Goal: Task Accomplishment & Management: Manage account settings

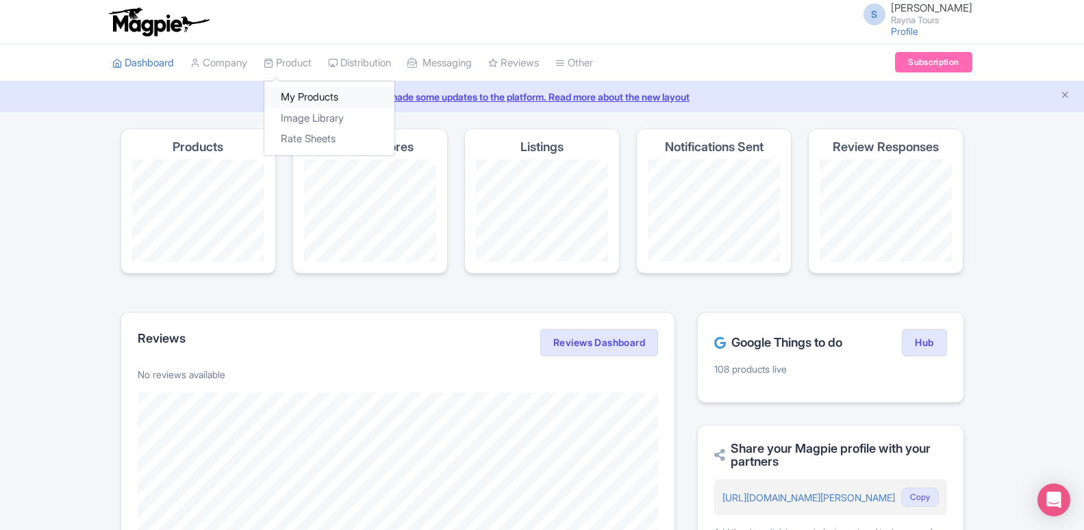
click at [309, 103] on link "My Products" at bounding box center [329, 97] width 130 height 21
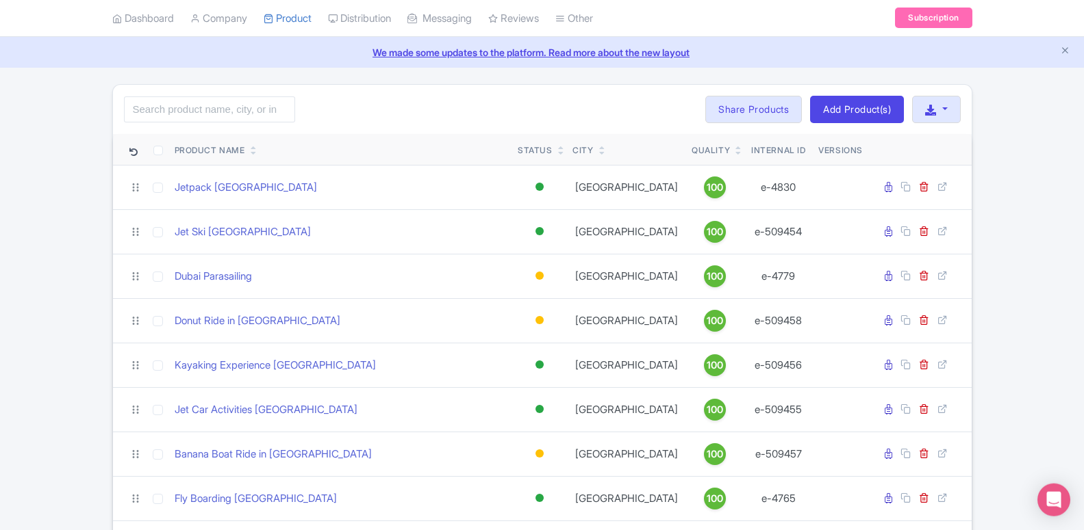
scroll to position [70, 0]
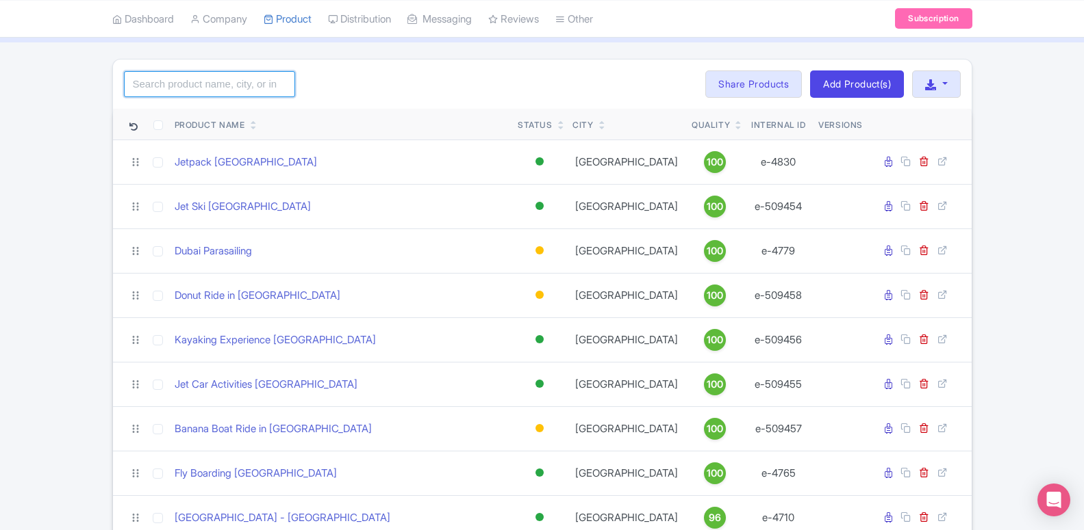
click at [206, 92] on input "search" at bounding box center [209, 84] width 171 height 26
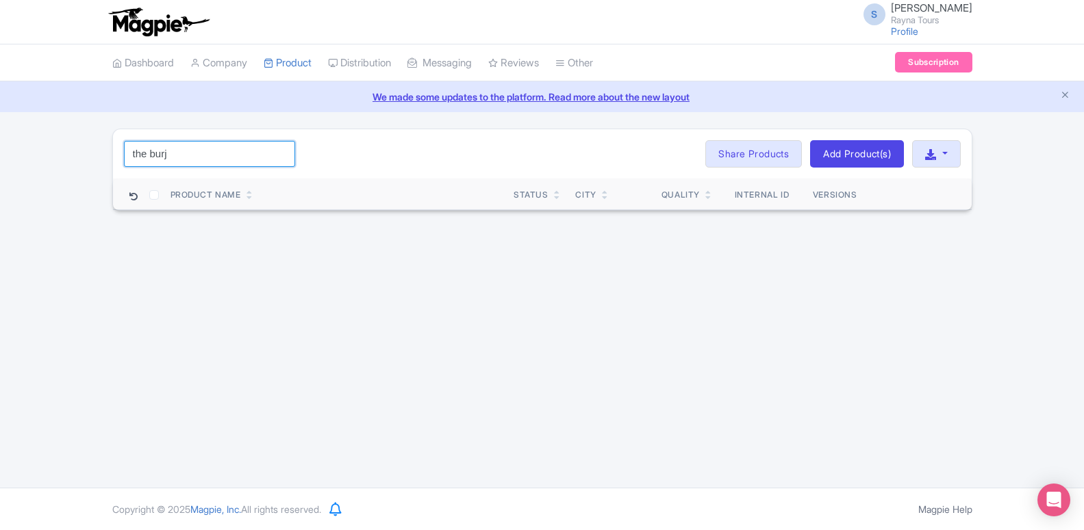
drag, startPoint x: 148, startPoint y: 155, endPoint x: 60, endPoint y: 144, distance: 88.9
click at [124, 144] on input "the burj" at bounding box center [209, 154] width 171 height 26
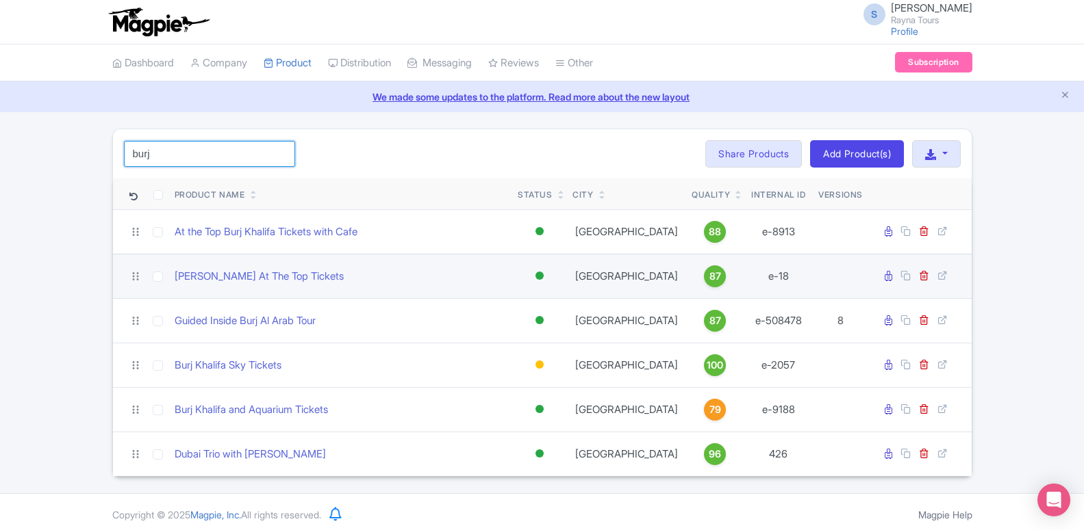
type input "burj"
click at [259, 286] on td "[PERSON_NAME] At The Top Tickets" at bounding box center [341, 276] width 344 height 44
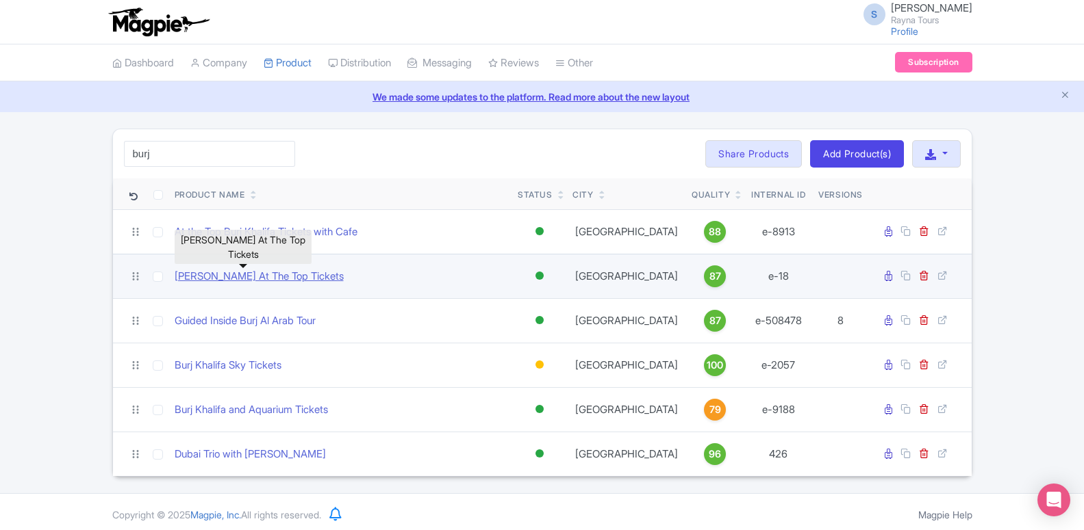
click at [260, 272] on link "[PERSON_NAME] At The Top Tickets" at bounding box center [259, 277] width 169 height 16
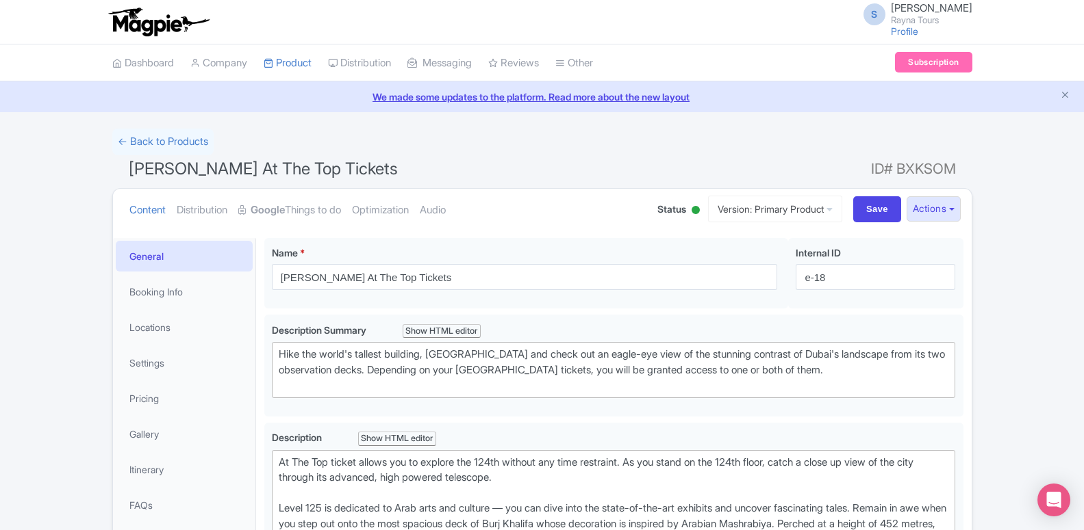
click at [306, 212] on link "Google Things to do" at bounding box center [289, 210] width 103 height 43
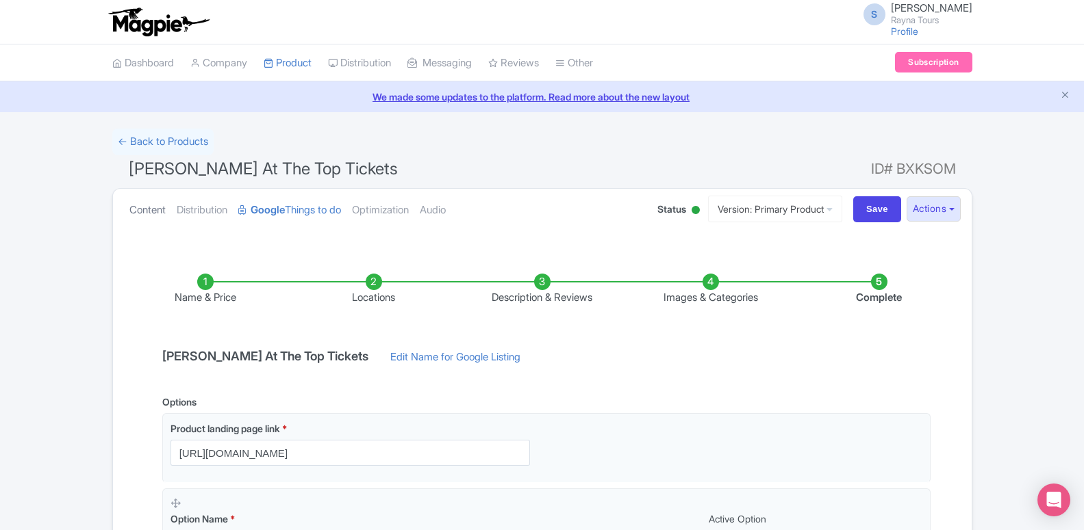
click at [146, 205] on link "Content" at bounding box center [147, 210] width 36 height 43
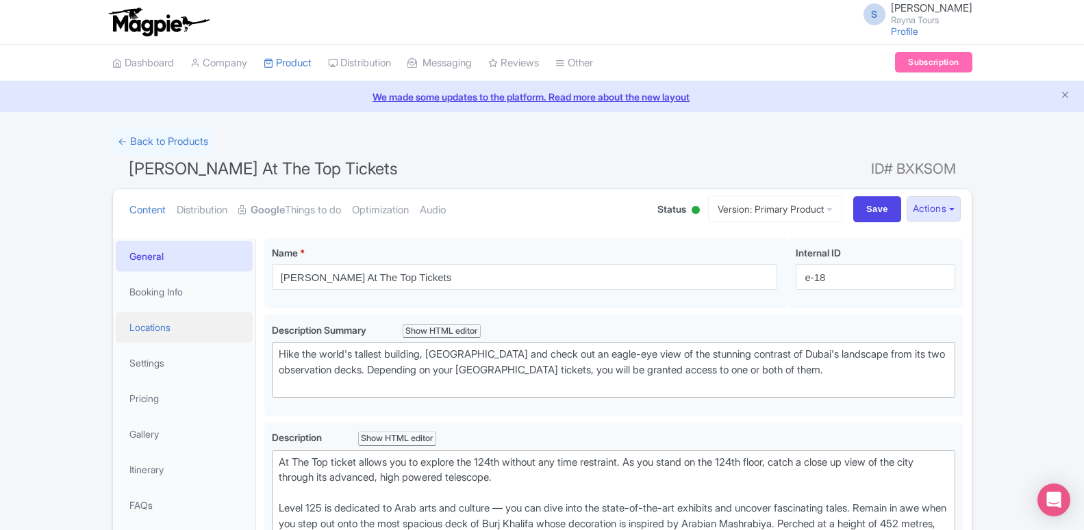
click at [154, 322] on link "Locations" at bounding box center [184, 327] width 137 height 31
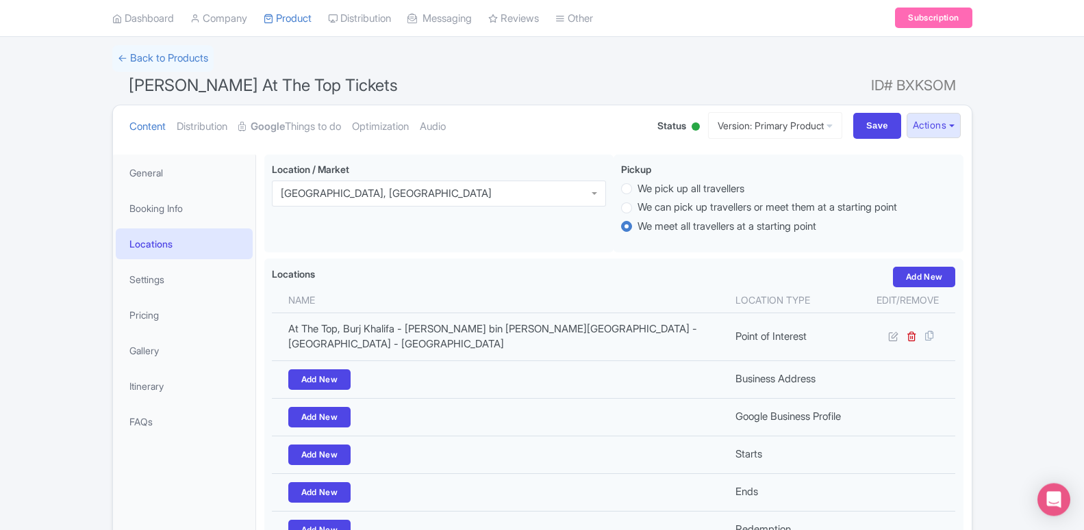
scroll to position [56, 0]
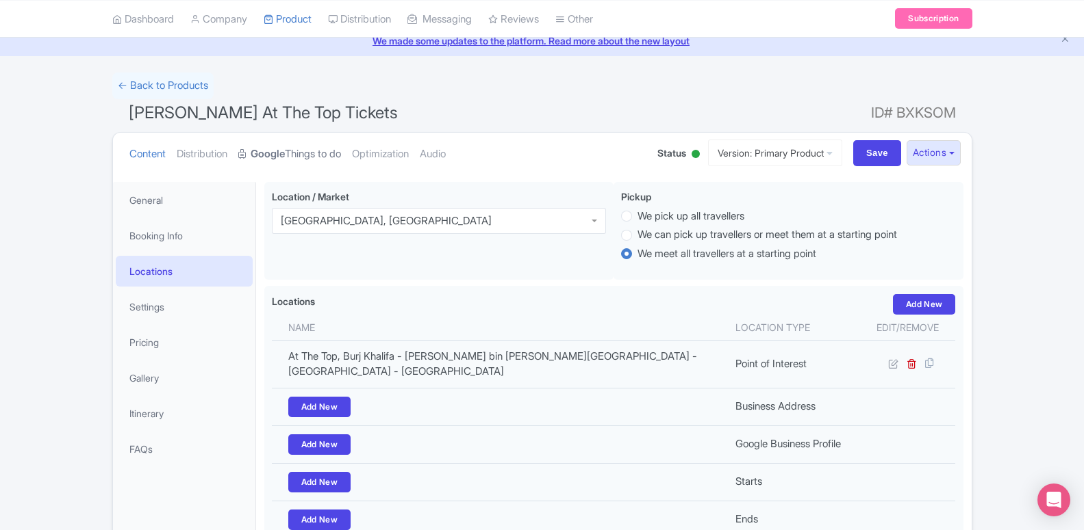
click at [303, 159] on link "Google Things to do" at bounding box center [289, 154] width 103 height 43
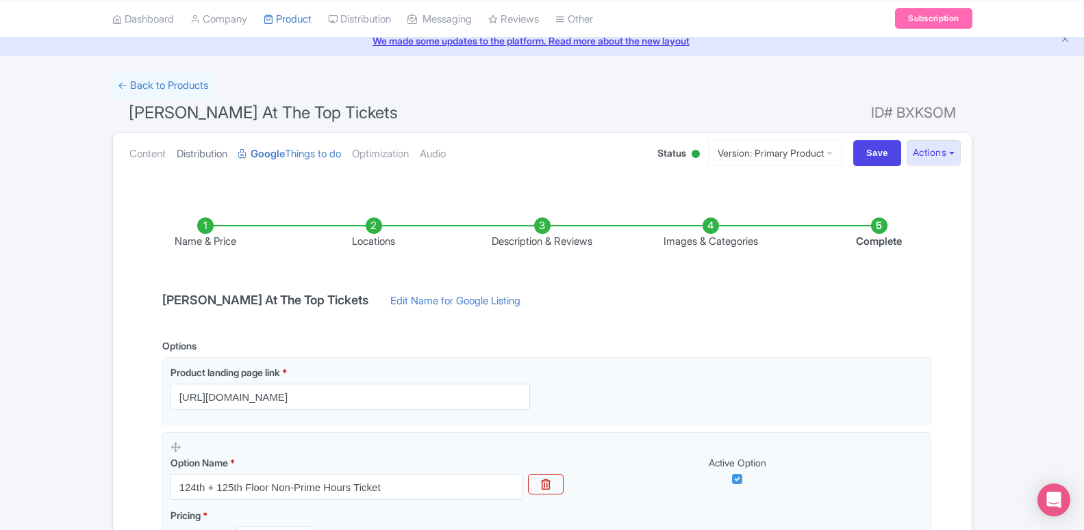
click at [222, 158] on link "Distribution" at bounding box center [202, 154] width 51 height 43
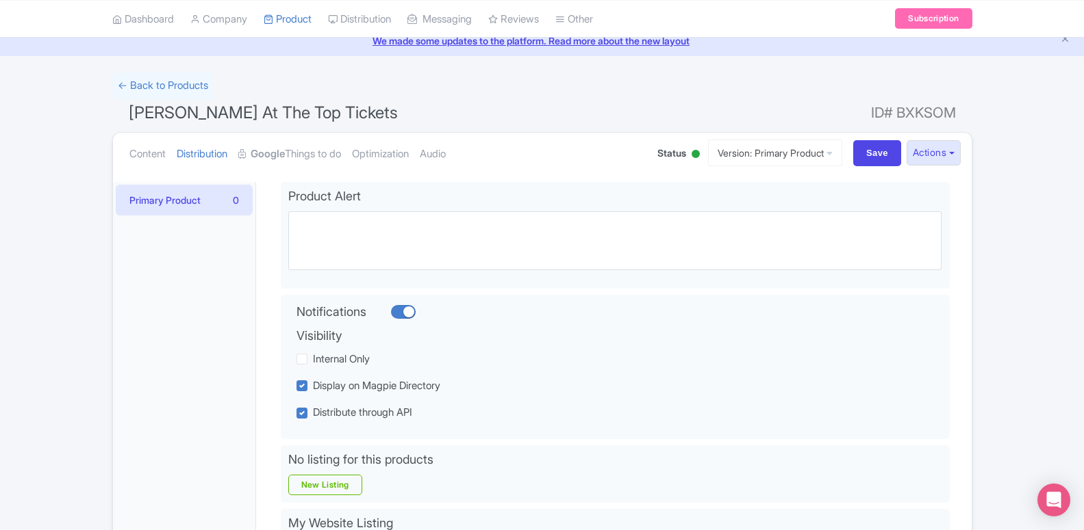
click at [120, 159] on div "Content Distribution Google Things to do Optimization Audio Status Active Inact…" at bounding box center [542, 154] width 858 height 42
click at [153, 156] on link "Content" at bounding box center [147, 154] width 36 height 43
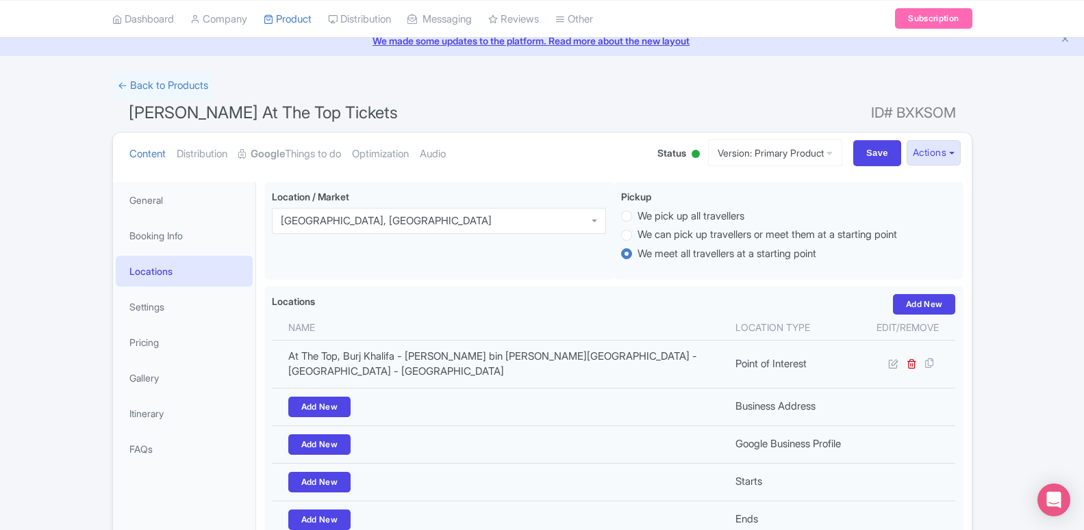
scroll to position [0, 0]
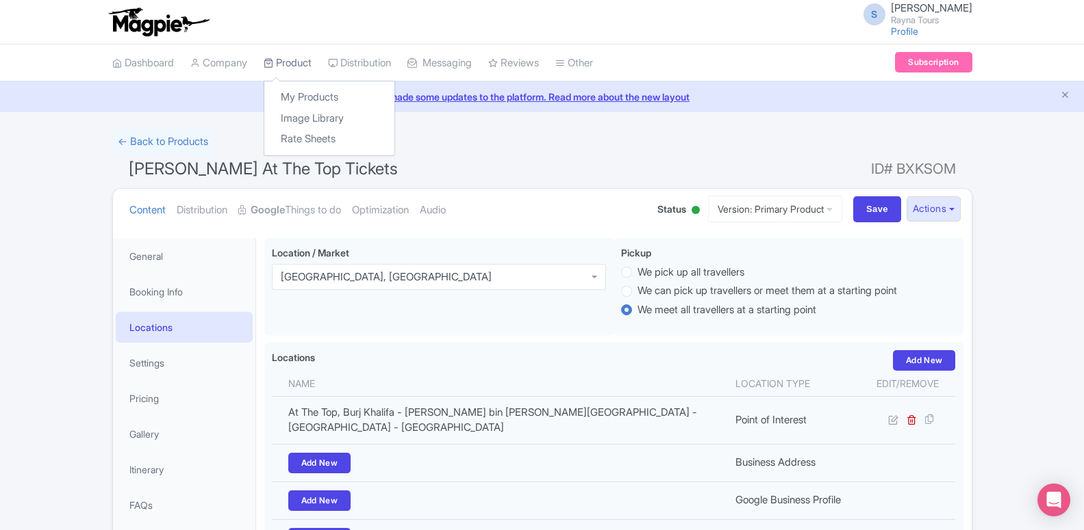
click at [286, 75] on link "Product" at bounding box center [288, 63] width 48 height 38
click at [306, 99] on link "My Products" at bounding box center [329, 97] width 130 height 21
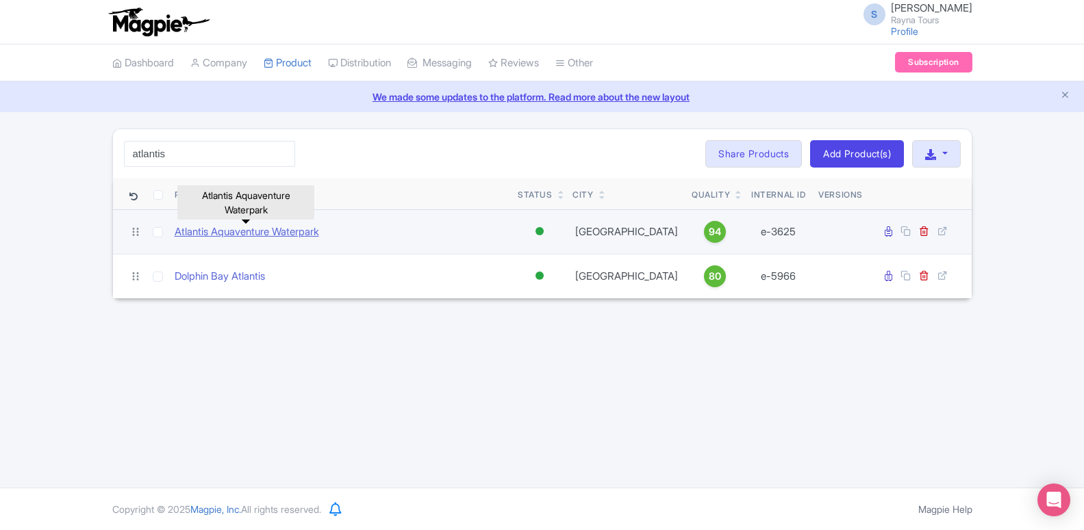
type input "atlantis"
click at [251, 235] on link "Atlantis Aquaventure Waterpark" at bounding box center [247, 233] width 144 height 16
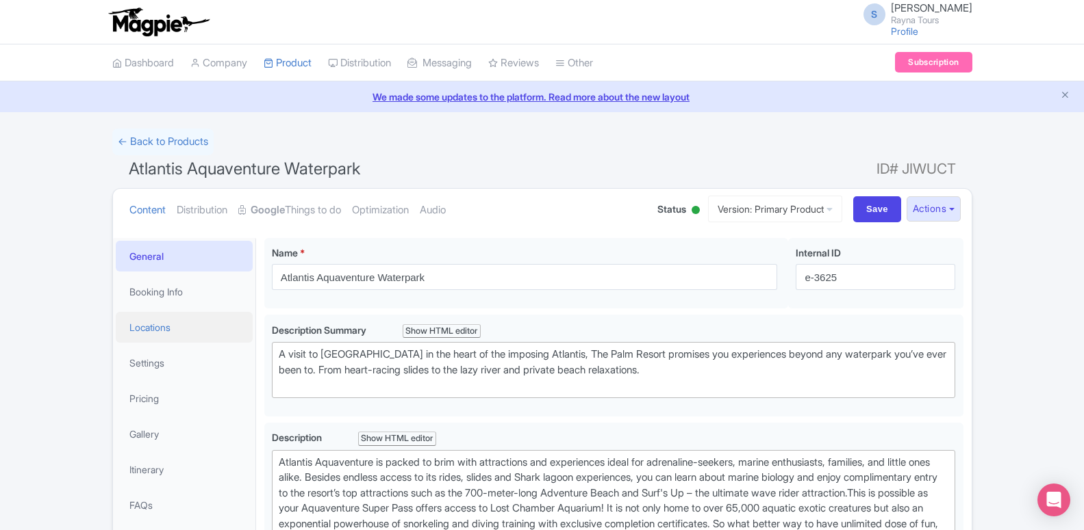
click at [164, 324] on link "Locations" at bounding box center [184, 327] width 137 height 31
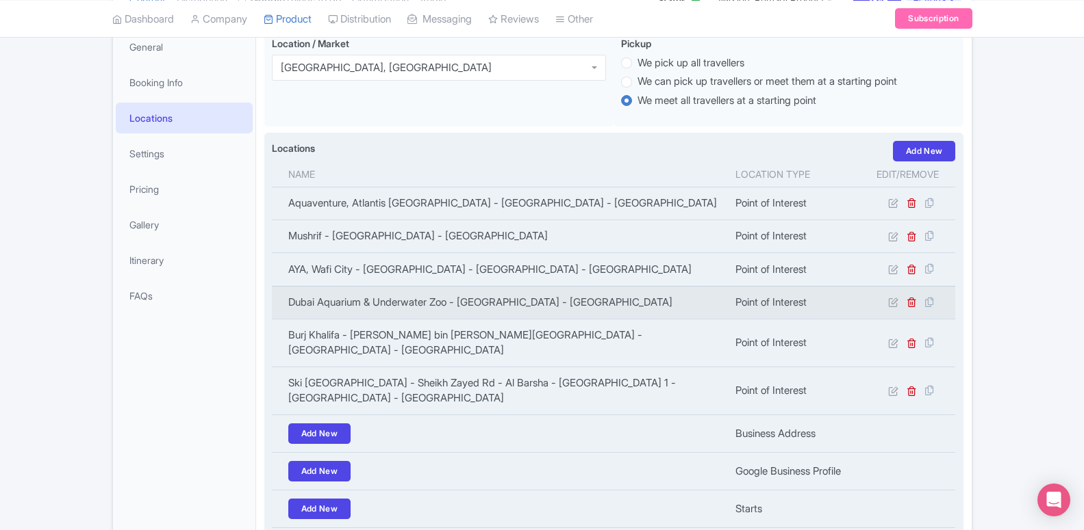
scroll to position [70, 0]
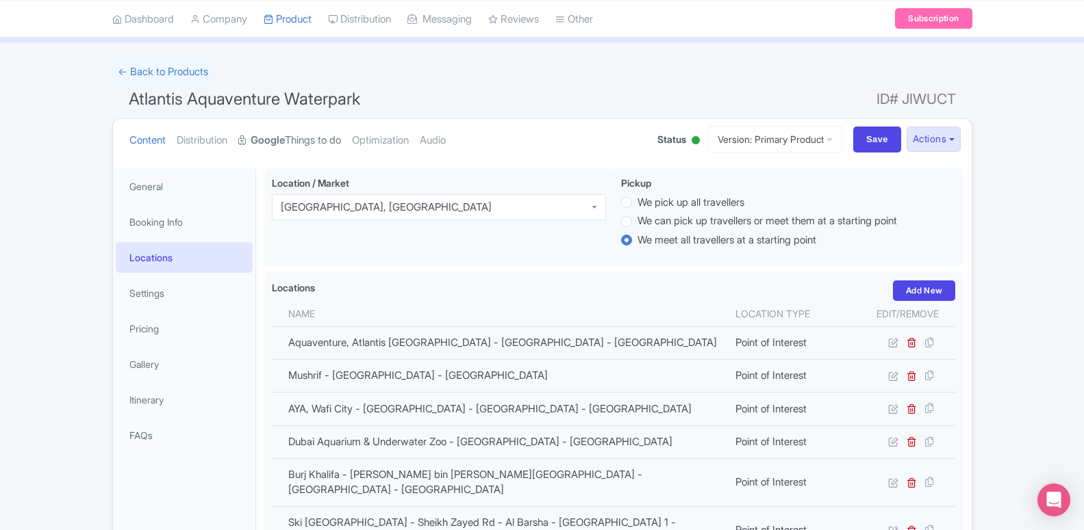
click at [288, 142] on link "Google Things to do" at bounding box center [289, 140] width 103 height 43
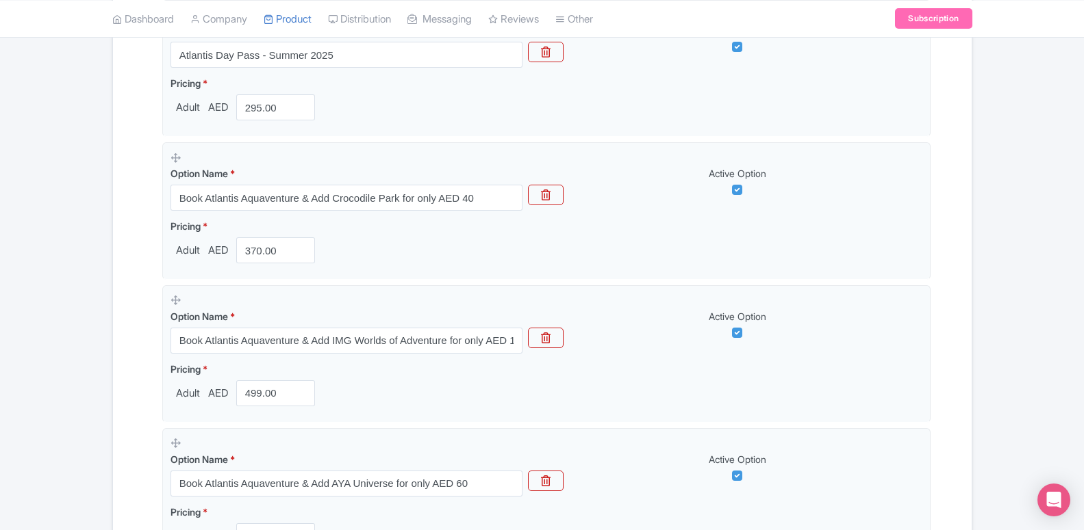
scroll to position [559, 0]
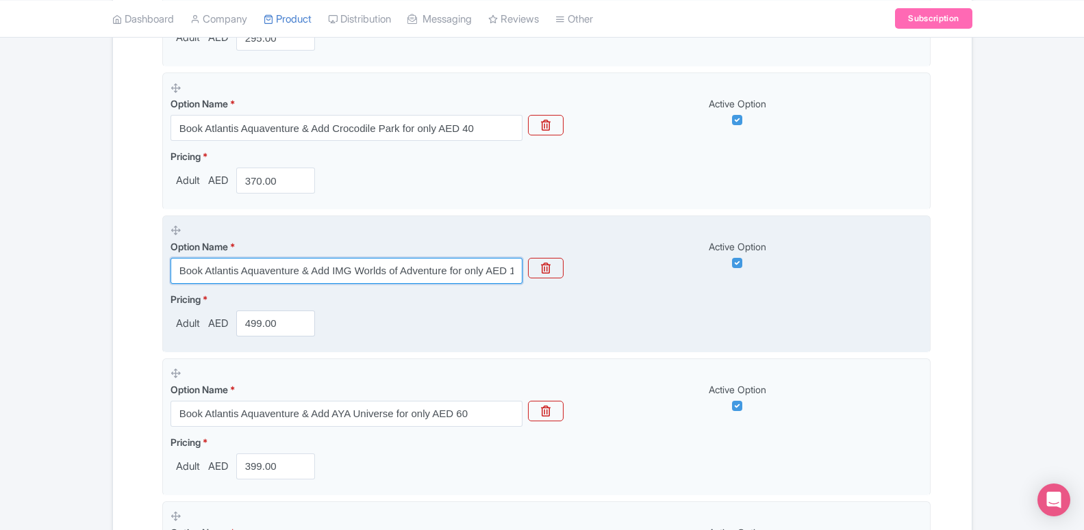
click at [367, 272] on input "Book Atlantis Aquaventure & Add IMG Worlds of Adventure for only AED 160" at bounding box center [346, 271] width 352 height 26
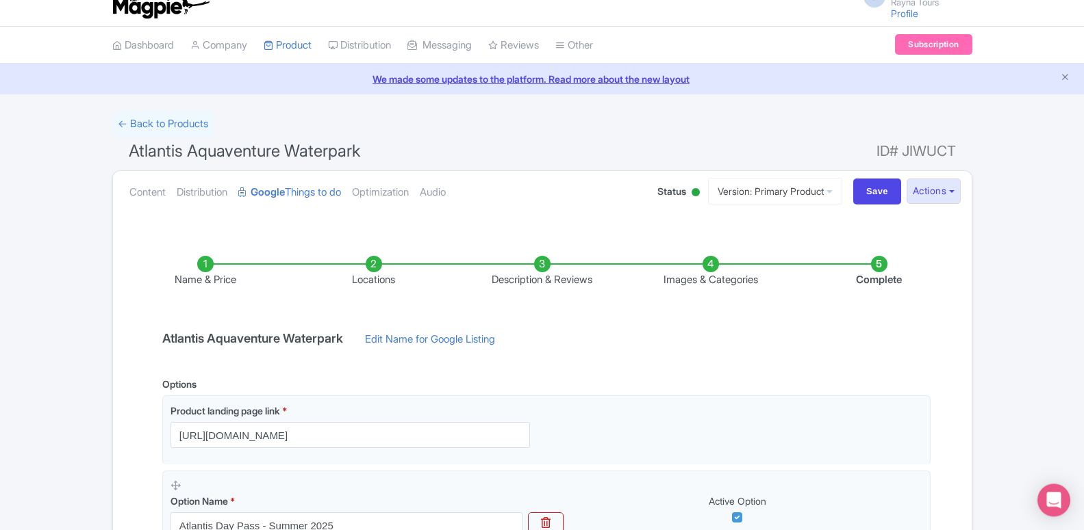
scroll to position [0, 0]
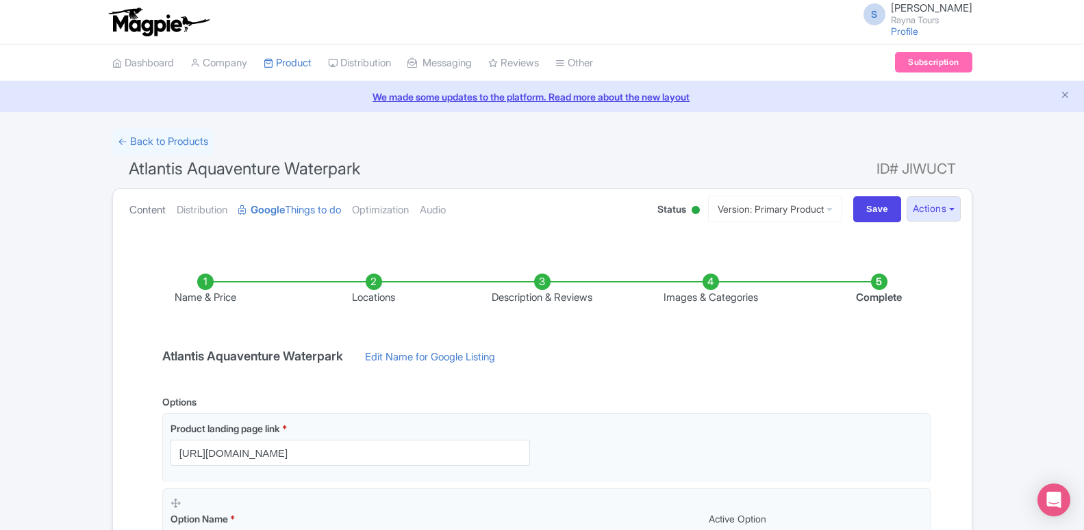
click at [149, 215] on link "Content" at bounding box center [147, 210] width 36 height 43
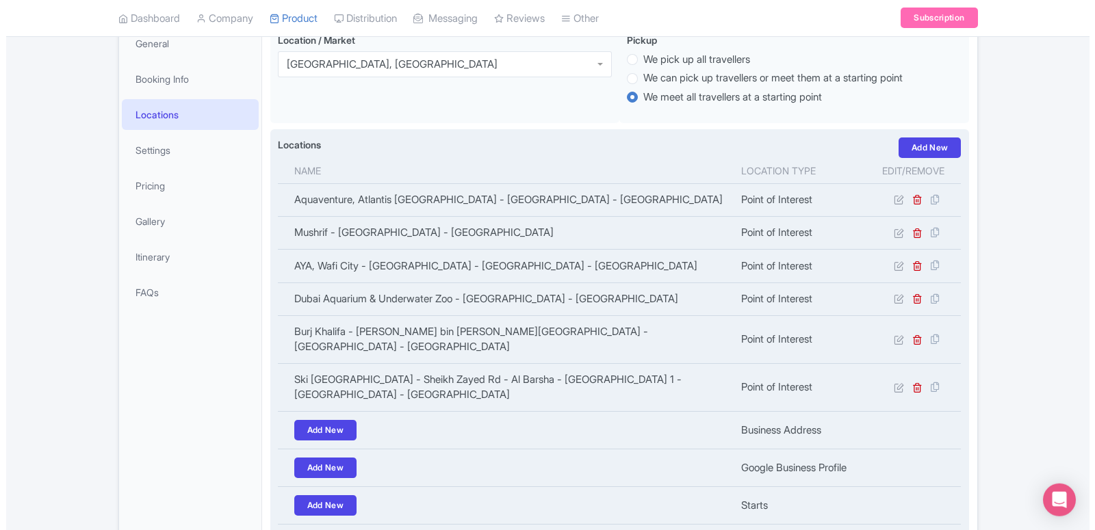
scroll to position [209, 0]
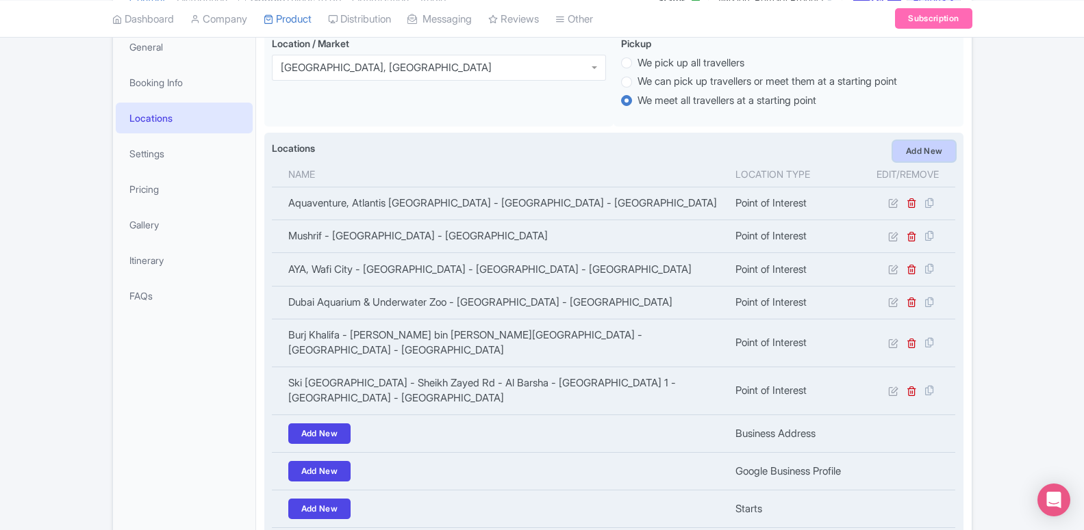
click at [929, 159] on link "Add New" at bounding box center [924, 151] width 63 height 21
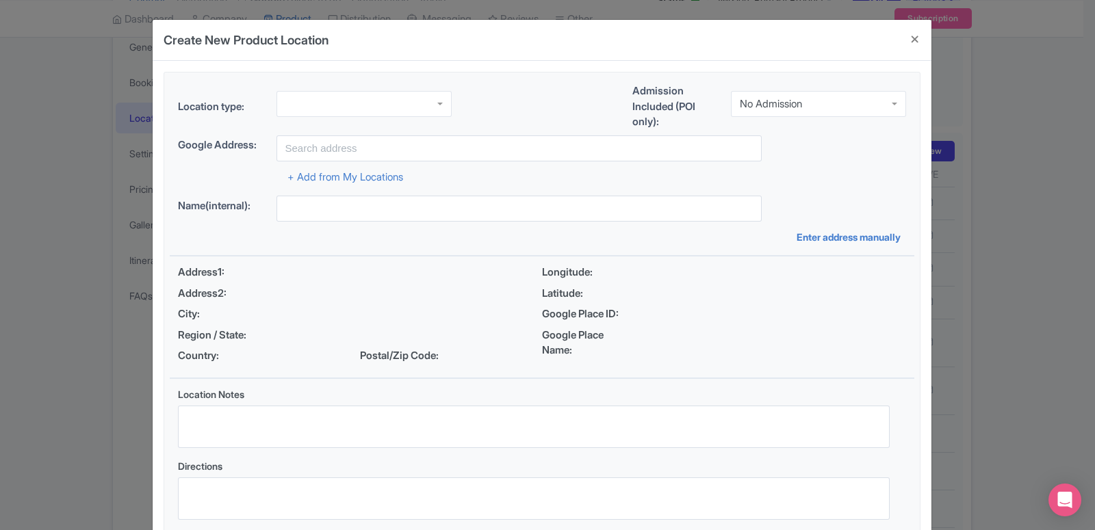
click at [792, 108] on div "No Admission" at bounding box center [818, 104] width 175 height 26
click at [784, 146] on div "Location type: Admission Included (POI only): Admission Ticket Admission Ticket…" at bounding box center [542, 306] width 745 height 467
click at [346, 115] on div at bounding box center [364, 104] width 175 height 26
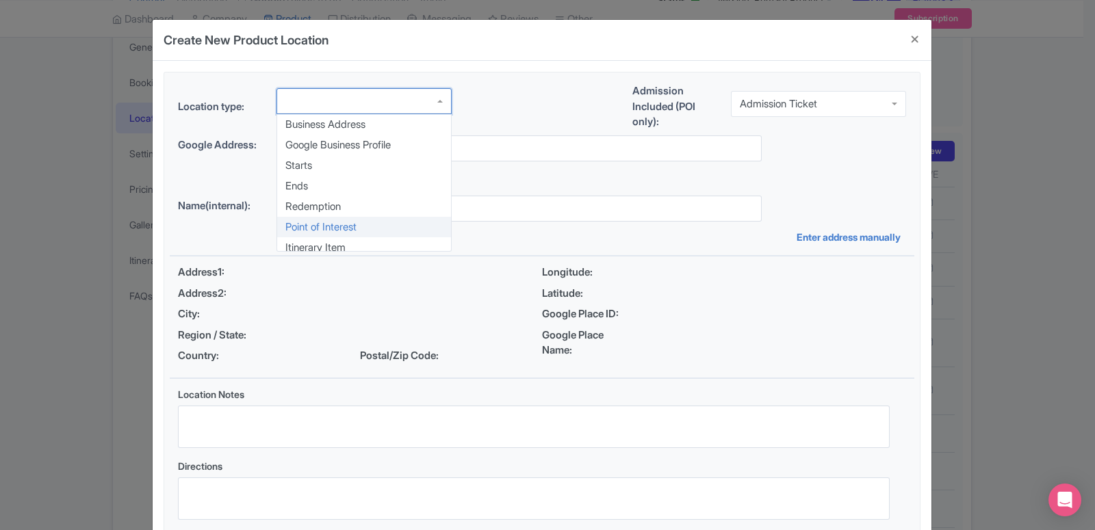
click at [333, 229] on div "Location type: Business Address Google Business Profile Starts Ends Redemption …" at bounding box center [542, 306] width 745 height 467
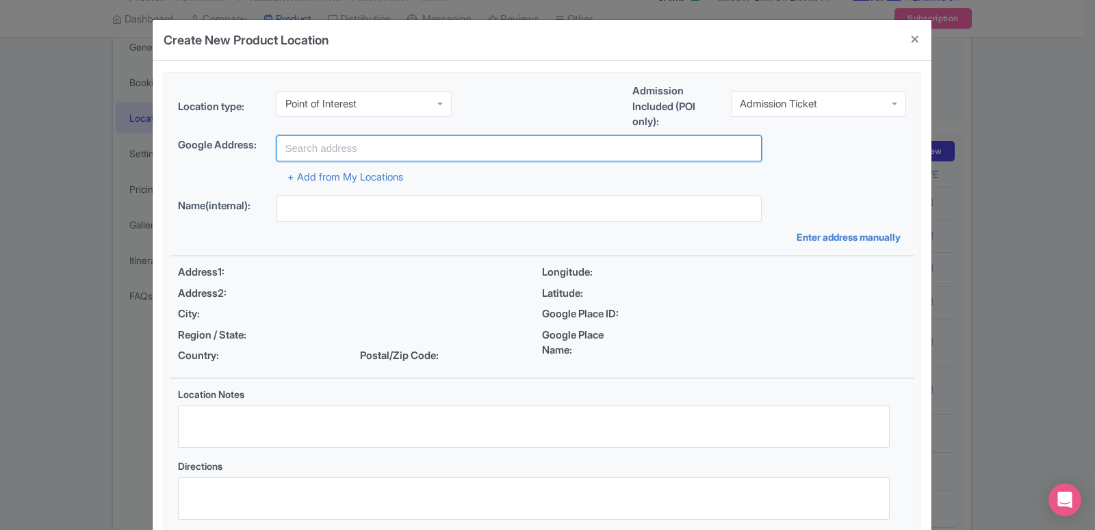
click at [343, 149] on input "text" at bounding box center [519, 149] width 485 height 26
type input "d"
type input "u"
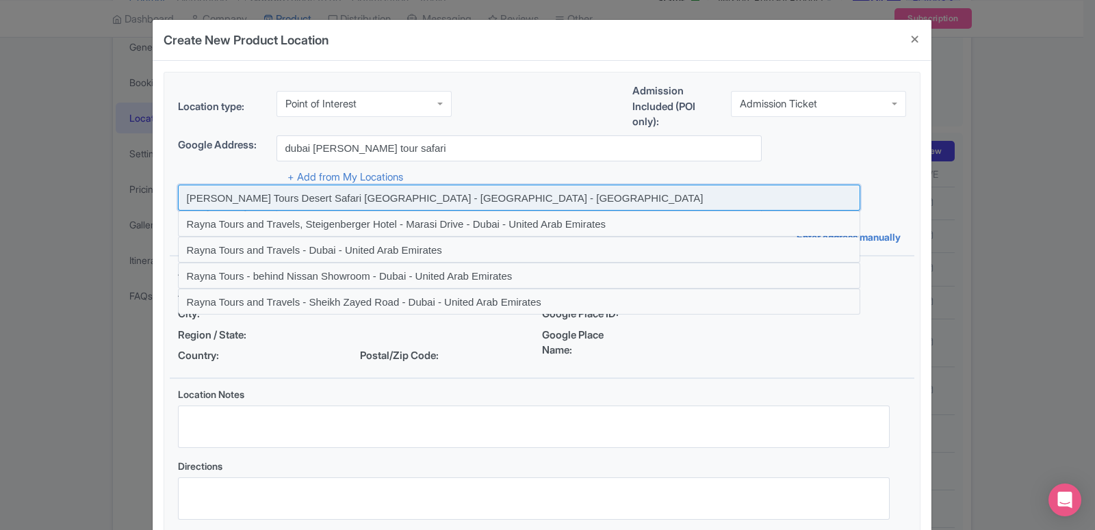
click at [316, 206] on input at bounding box center [519, 198] width 682 height 26
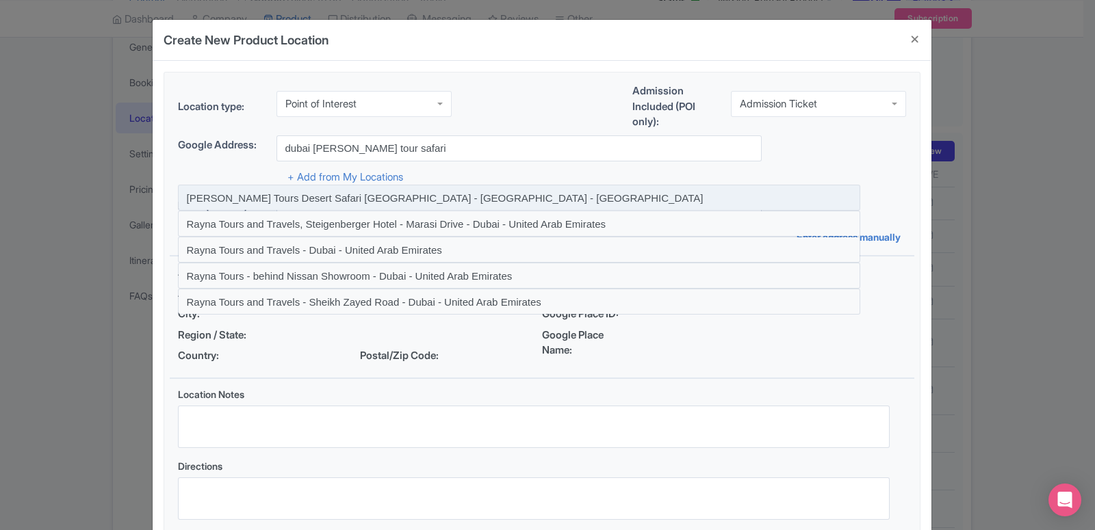
type input "[PERSON_NAME] Tours Desert Safari [GEOGRAPHIC_DATA] - [GEOGRAPHIC_DATA] - [GEOG…"
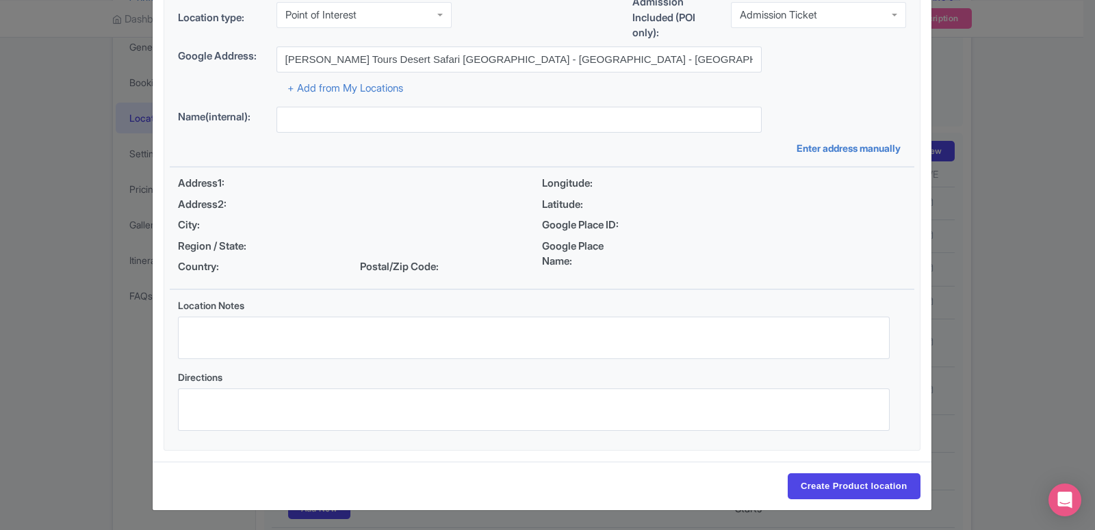
type input "[PERSON_NAME] Tours Desert Safari [GEOGRAPHIC_DATA] - [GEOGRAPHIC_DATA] - [GEOG…"
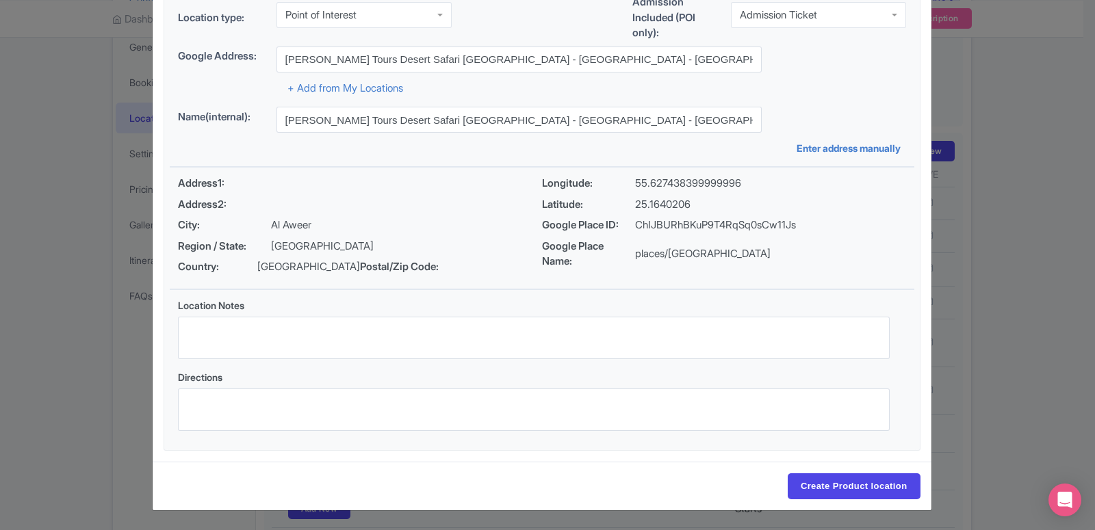
scroll to position [105, 0]
click at [827, 491] on input "Create Product location" at bounding box center [854, 487] width 133 height 26
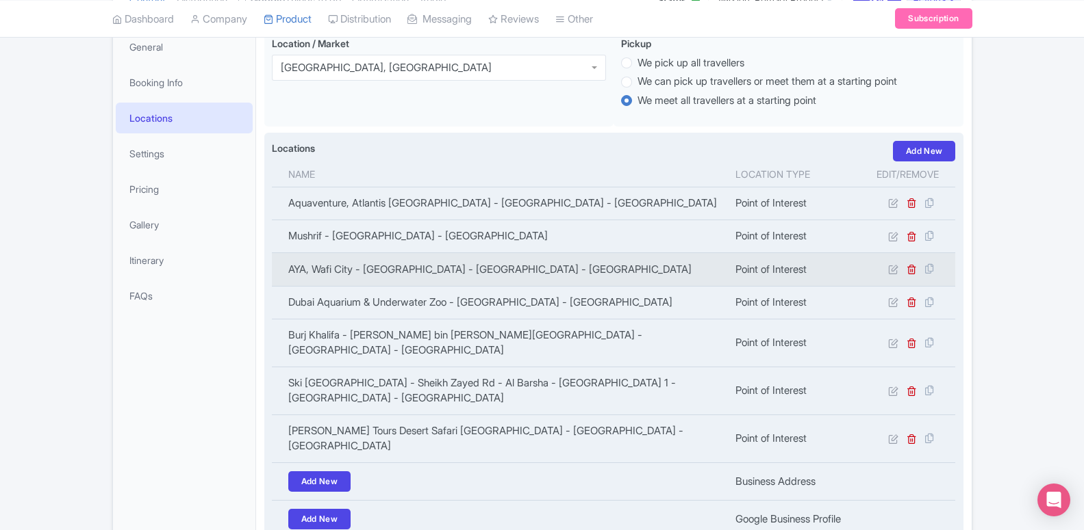
scroll to position [0, 0]
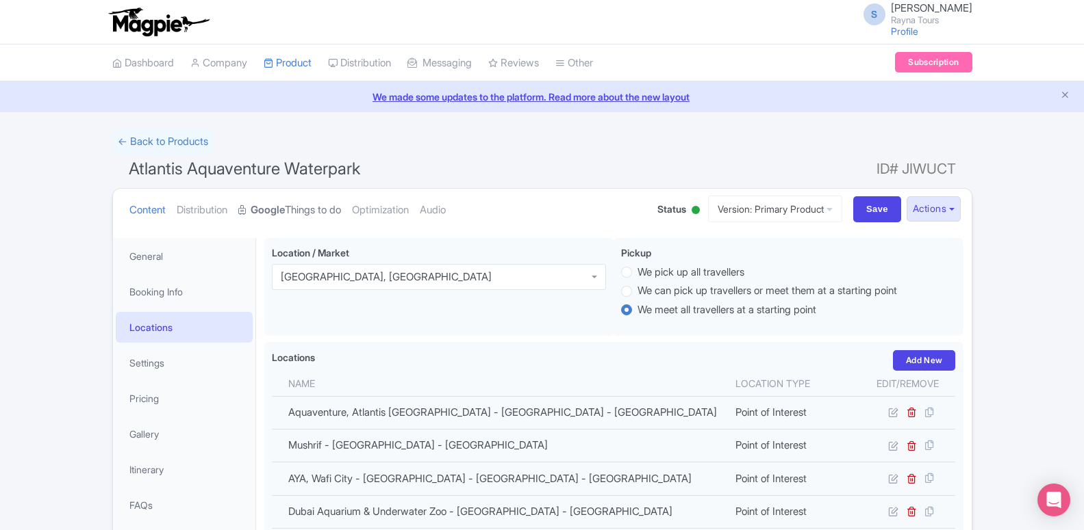
click at [272, 225] on link "Google Things to do" at bounding box center [289, 210] width 103 height 43
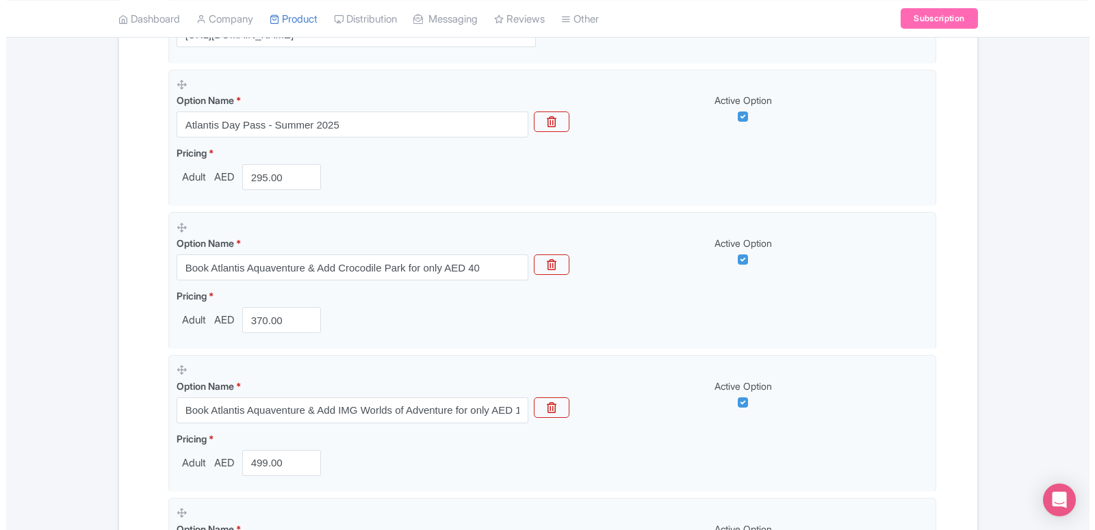
scroll to position [140, 0]
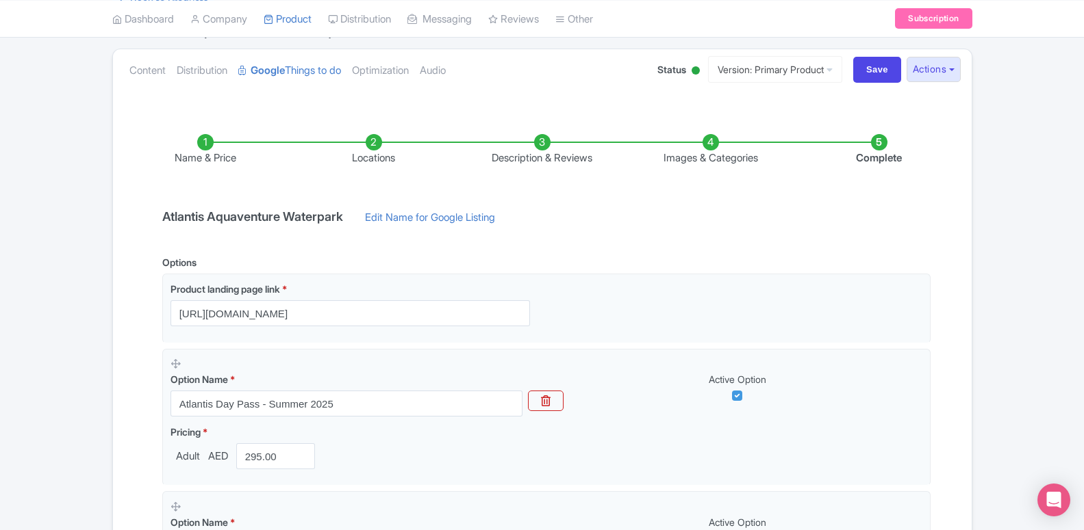
click at [126, 71] on ul "Content Distribution Google Things to do Optimization Audio" at bounding box center [380, 70] width 512 height 42
click at [146, 81] on link "Content" at bounding box center [147, 70] width 36 height 43
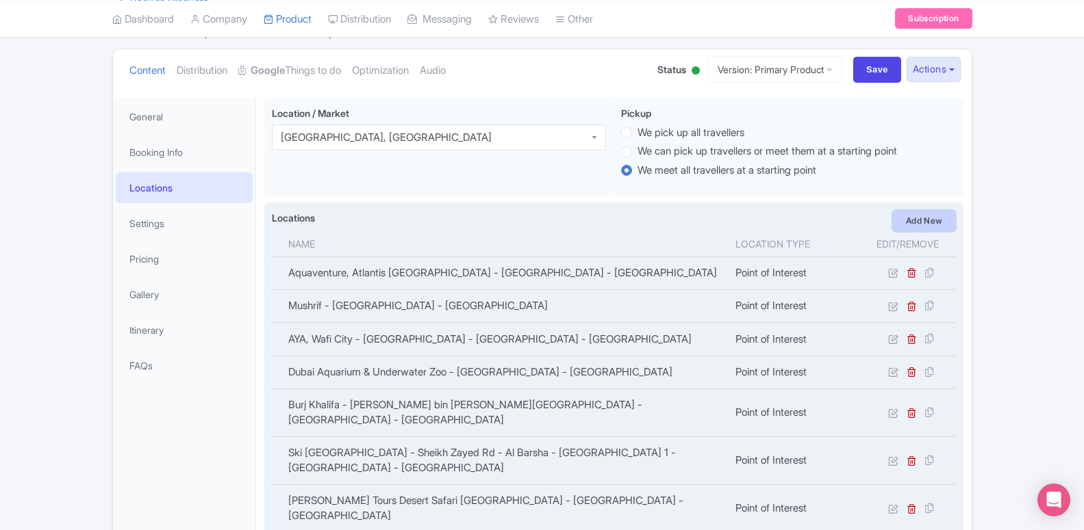
click at [923, 230] on link "Add New" at bounding box center [924, 221] width 63 height 21
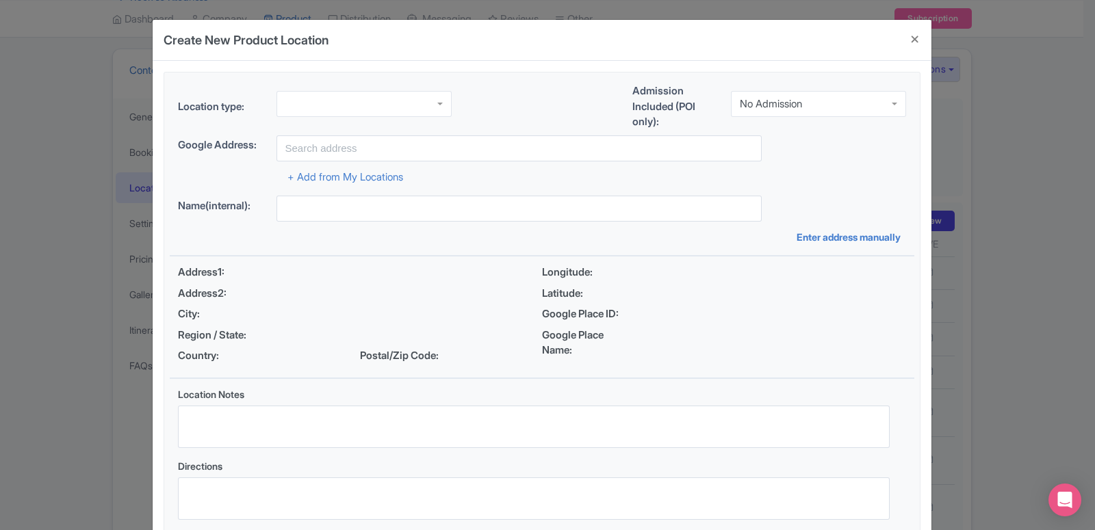
click at [379, 112] on div at bounding box center [364, 104] width 175 height 26
click at [349, 225] on div "Location type: Point of Interest Point of Interest Business Address Google Busi…" at bounding box center [542, 306] width 745 height 467
click at [778, 98] on div "No Admission" at bounding box center [771, 101] width 62 height 12
click at [782, 146] on div "Location type: Point of Interest Point of Interest Business Address Google Busi…" at bounding box center [542, 306] width 745 height 467
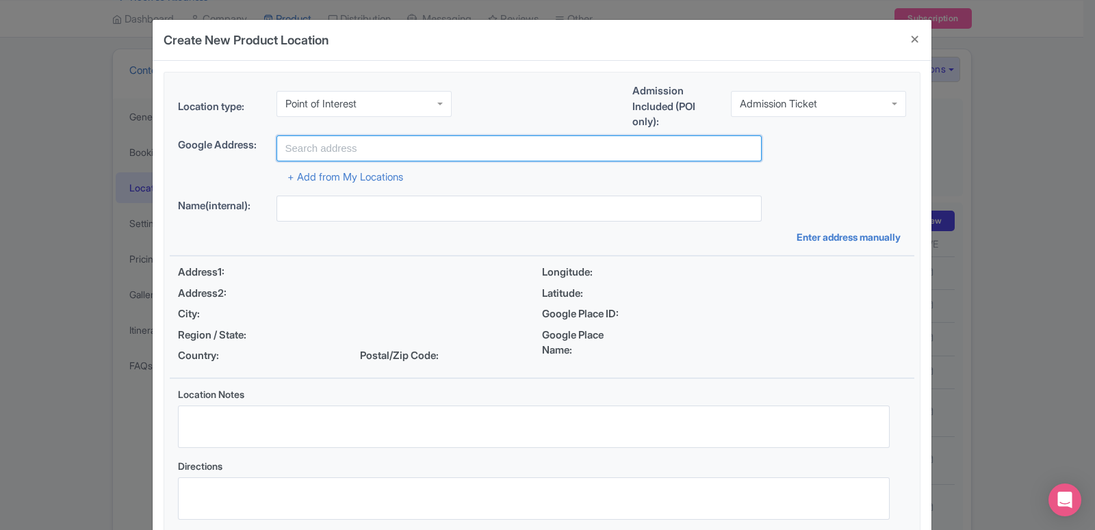
click at [435, 150] on input "text" at bounding box center [519, 149] width 485 height 26
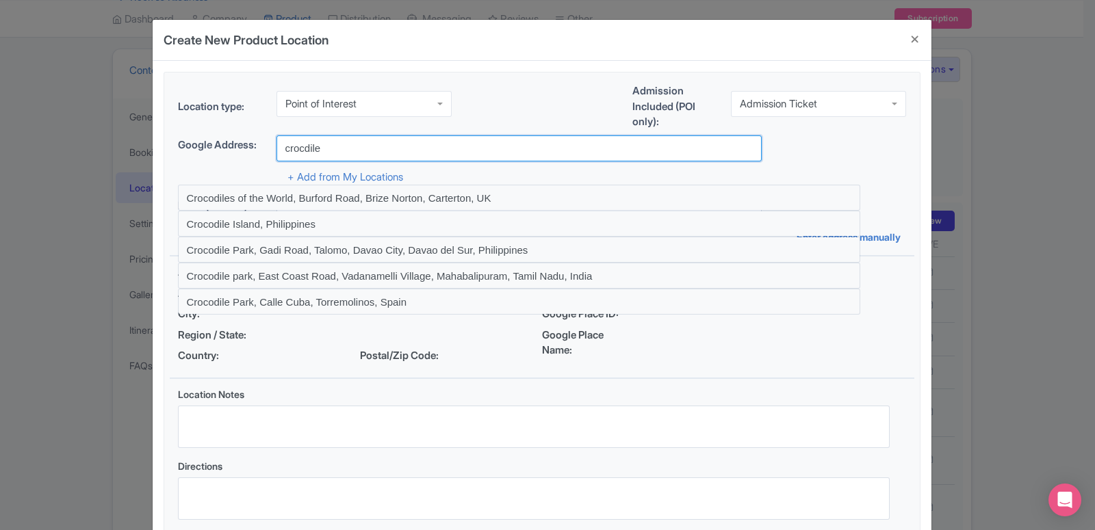
click at [295, 150] on input "crocdile" at bounding box center [519, 149] width 485 height 26
click at [297, 150] on input "crocdile" at bounding box center [519, 149] width 485 height 26
click at [361, 156] on input "crocodile" at bounding box center [519, 149] width 485 height 26
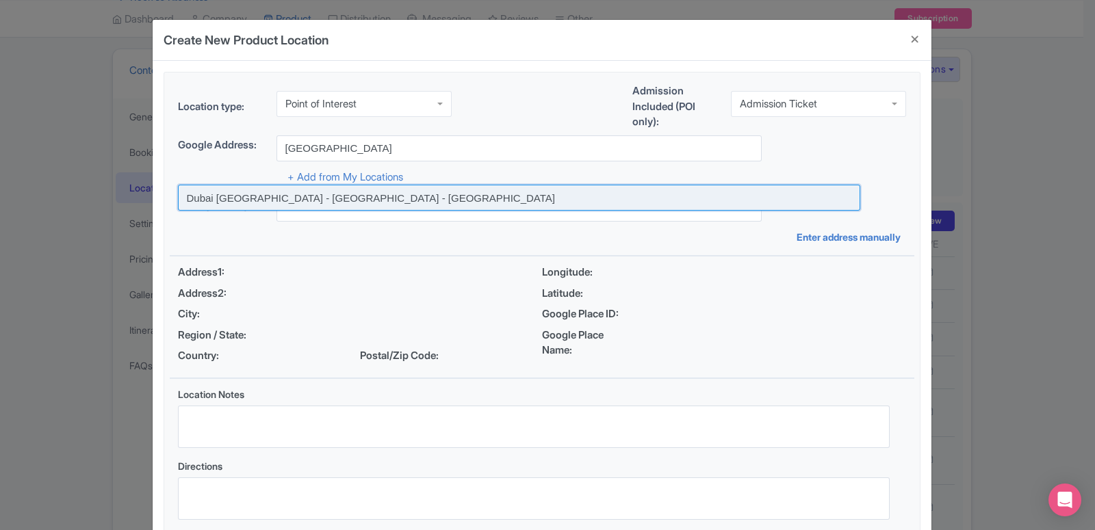
click at [366, 199] on input at bounding box center [519, 198] width 682 height 26
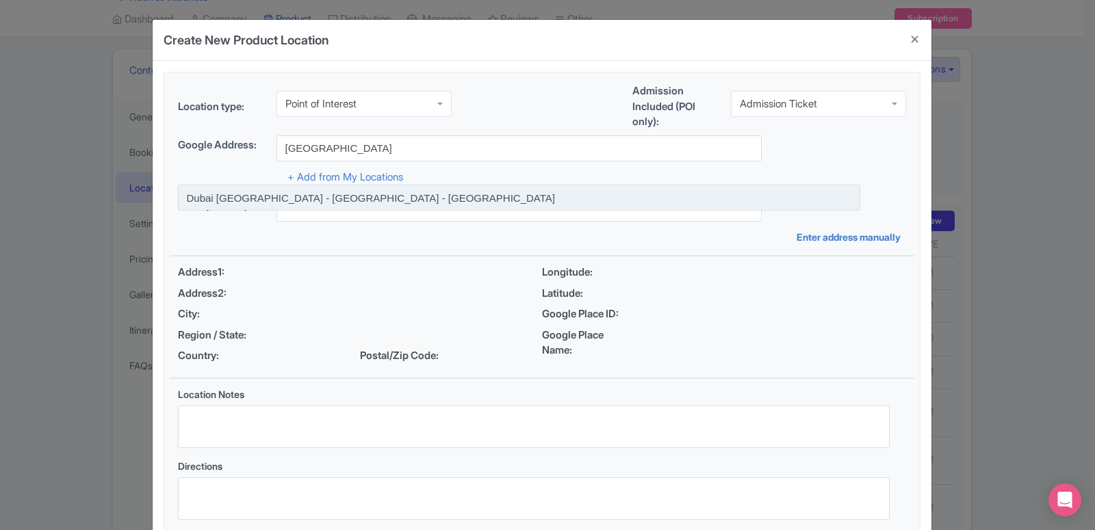
type input "Dubai [GEOGRAPHIC_DATA] - [GEOGRAPHIC_DATA] - [GEOGRAPHIC_DATA]"
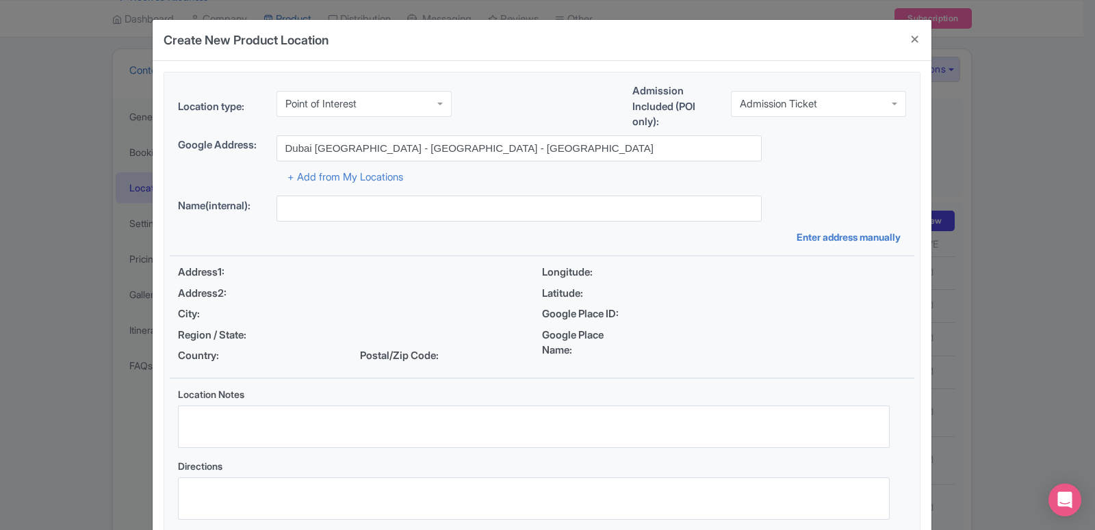
type input "Dubai [GEOGRAPHIC_DATA] - [GEOGRAPHIC_DATA] - [GEOGRAPHIC_DATA]"
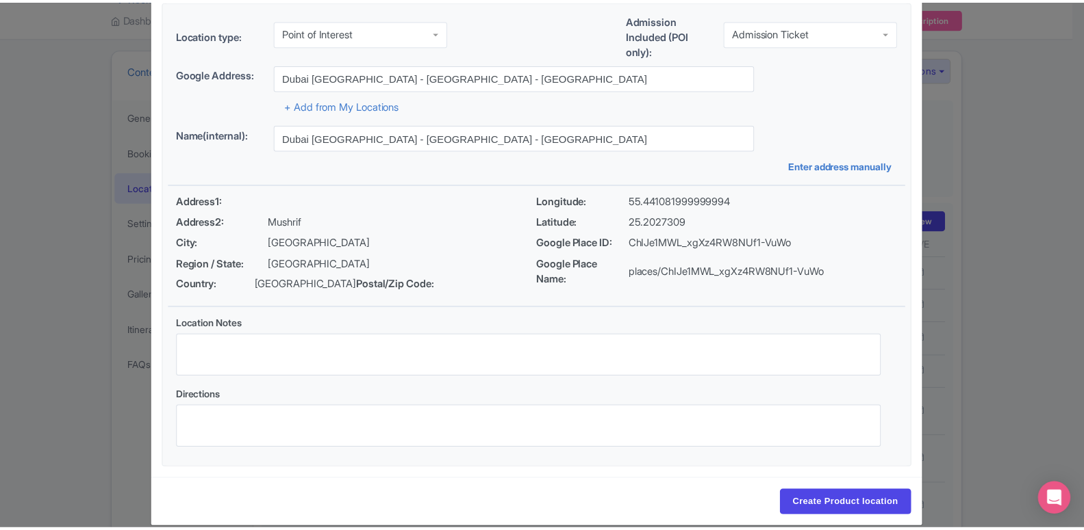
scroll to position [105, 0]
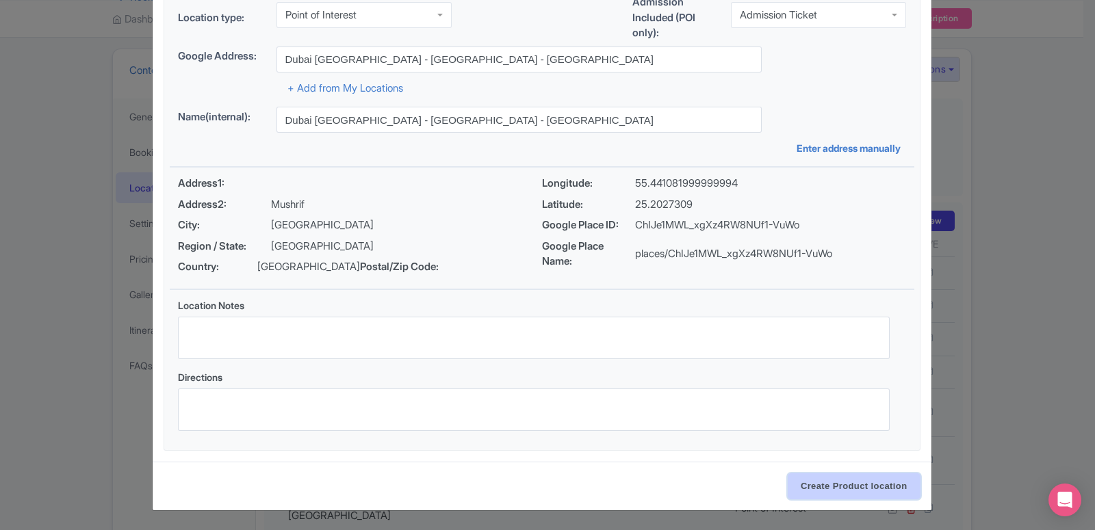
click at [849, 488] on input "Create Product location" at bounding box center [854, 487] width 133 height 26
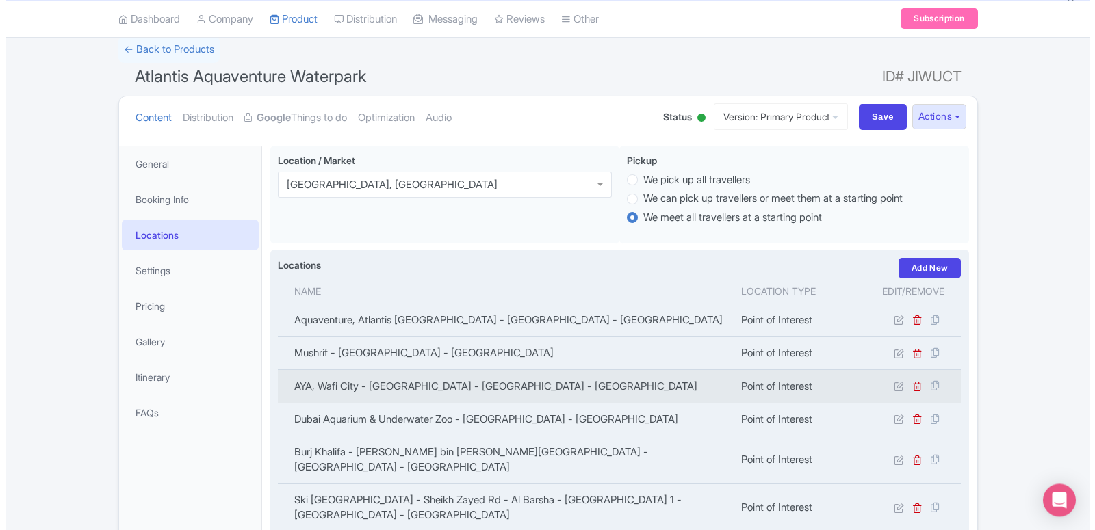
scroll to position [140, 0]
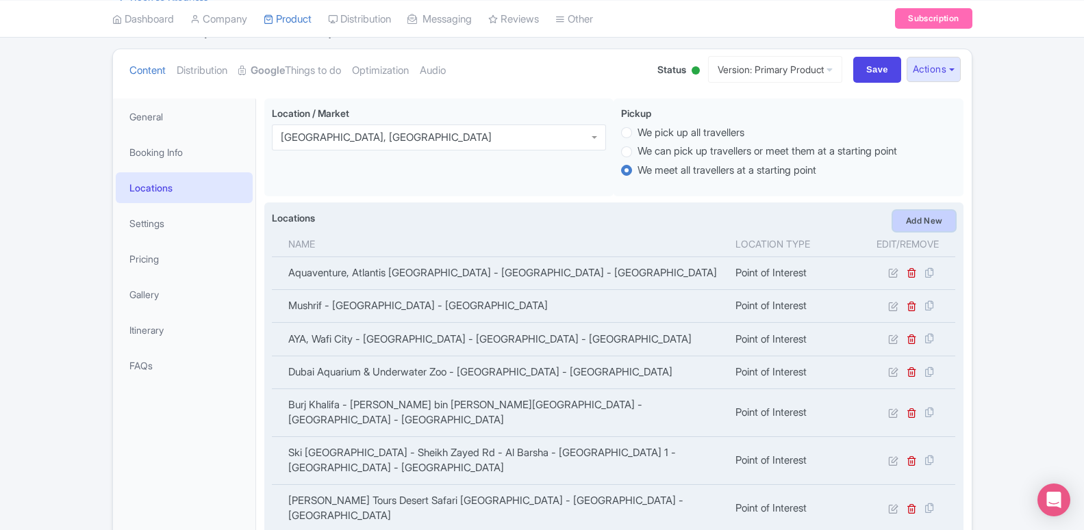
click at [898, 223] on link "Add New" at bounding box center [924, 221] width 63 height 21
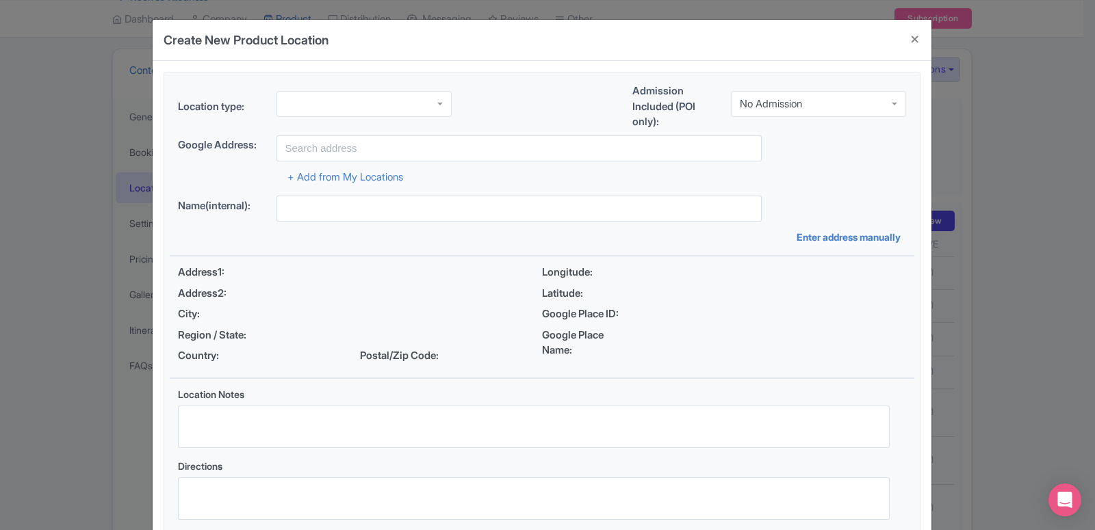
click at [370, 101] on div at bounding box center [364, 104] width 175 height 26
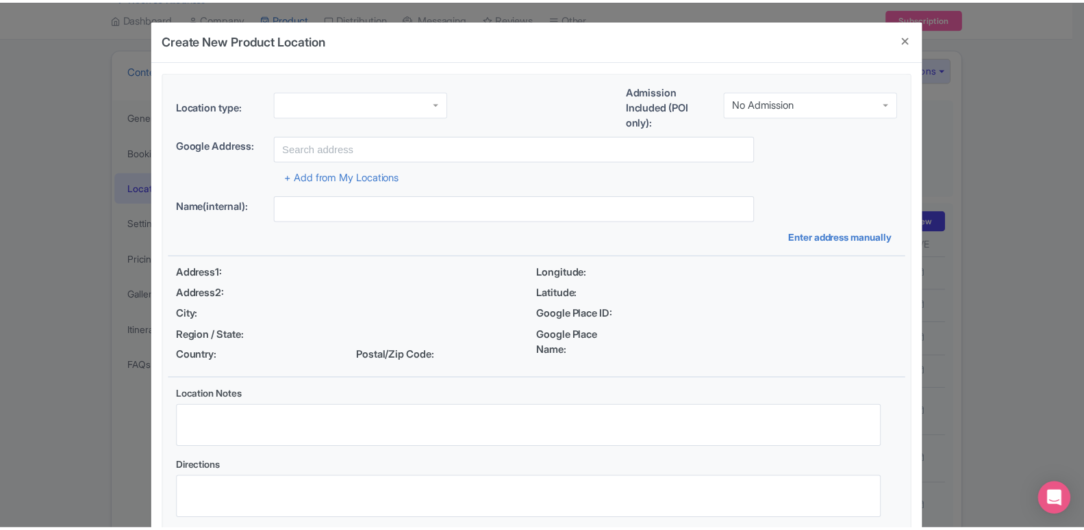
scroll to position [0, 0]
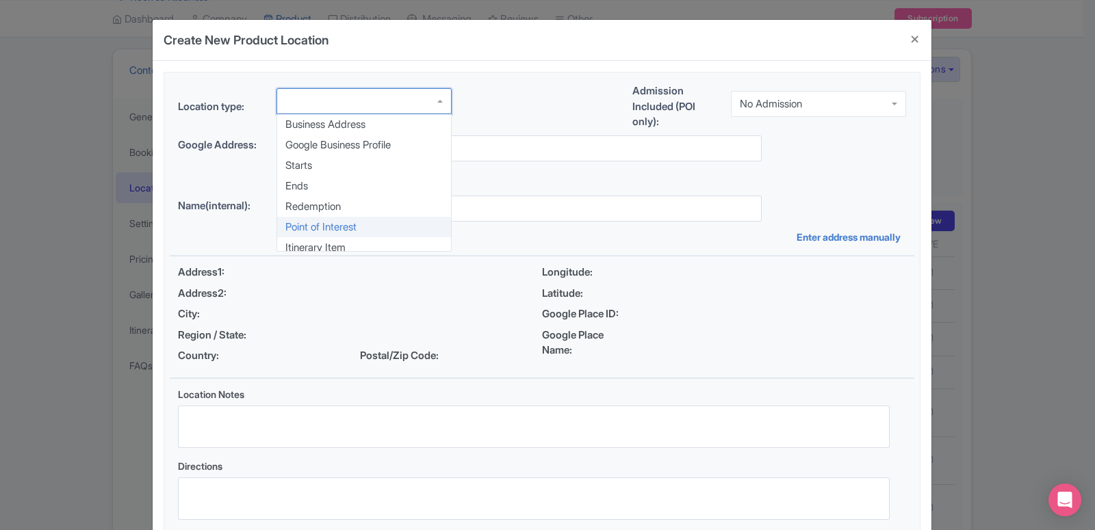
click at [367, 222] on div "Location type: Business Address Google Business Profile Starts Ends Redemption …" at bounding box center [542, 306] width 745 height 467
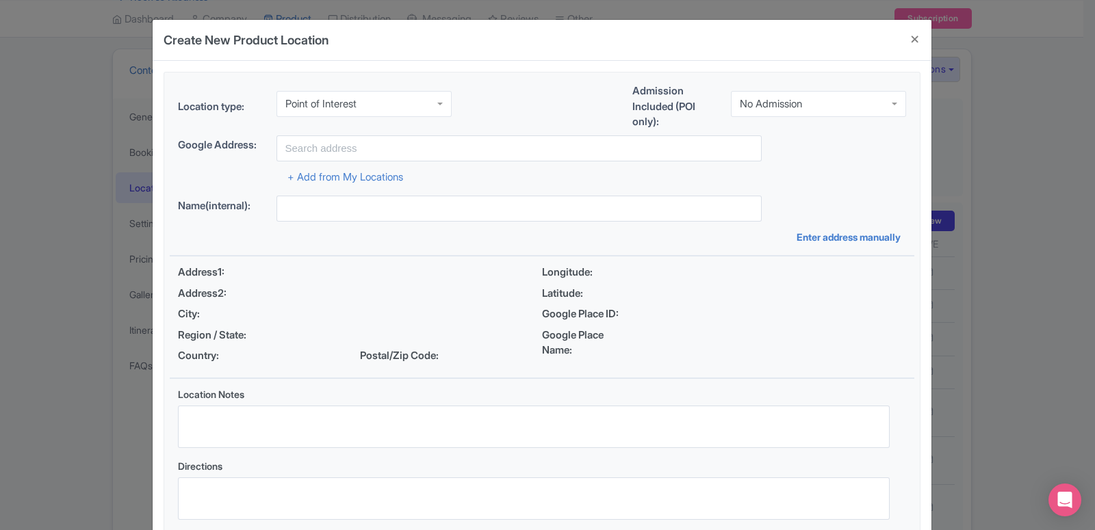
click at [775, 99] on div "No Admission" at bounding box center [771, 104] width 62 height 12
click at [791, 142] on div "Location type: Point of Interest Point of Interest Business Address Google Busi…" at bounding box center [542, 306] width 745 height 467
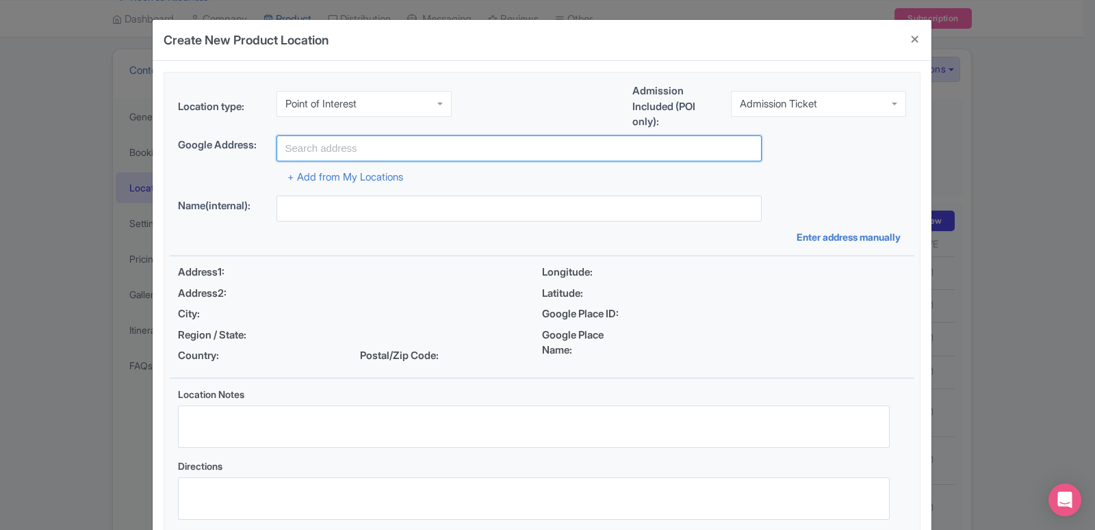
click at [530, 150] on input "text" at bounding box center [519, 149] width 485 height 26
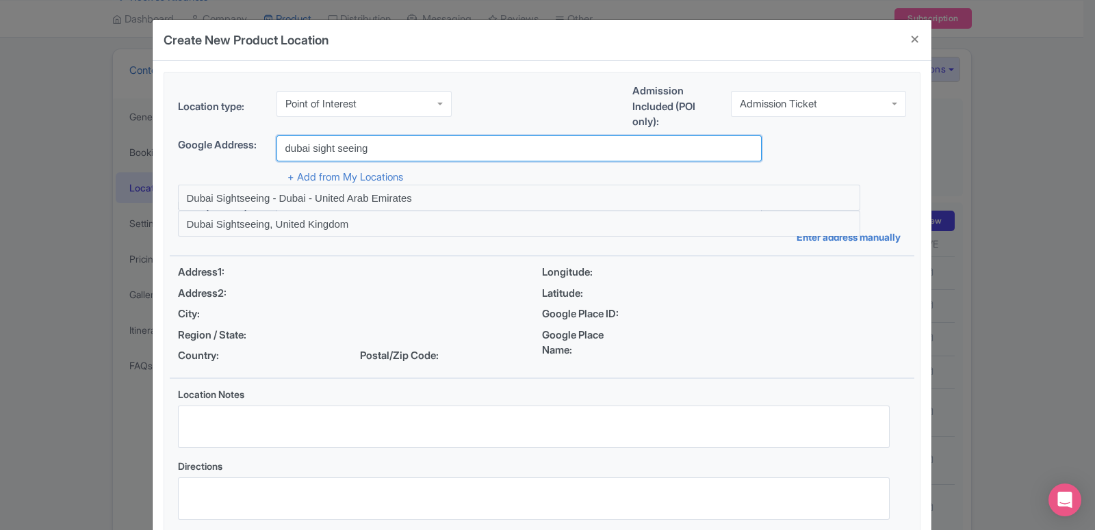
click at [530, 150] on input "dubai sight seeing" at bounding box center [519, 149] width 485 height 26
type input "d"
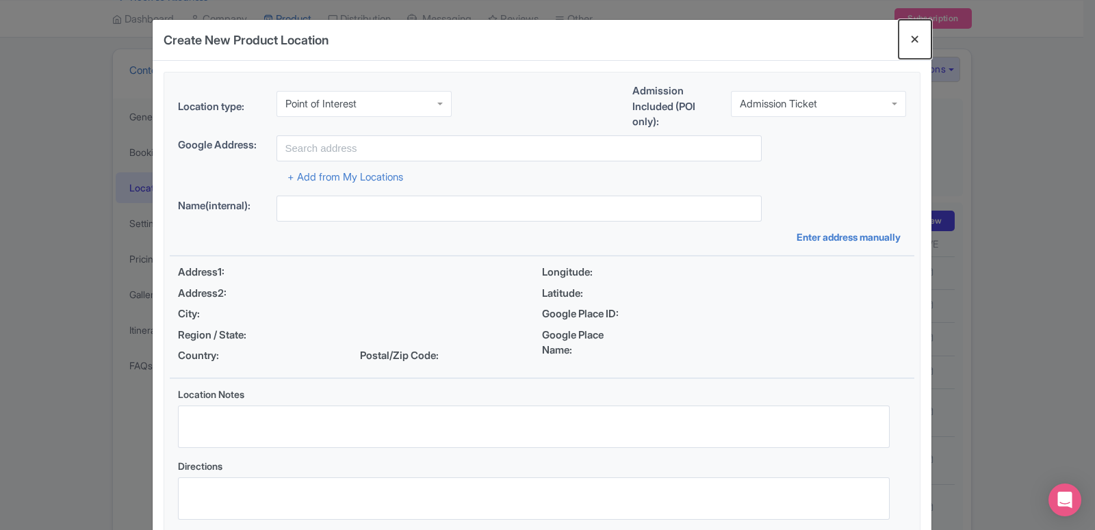
click at [916, 36] on button "Close" at bounding box center [915, 39] width 33 height 39
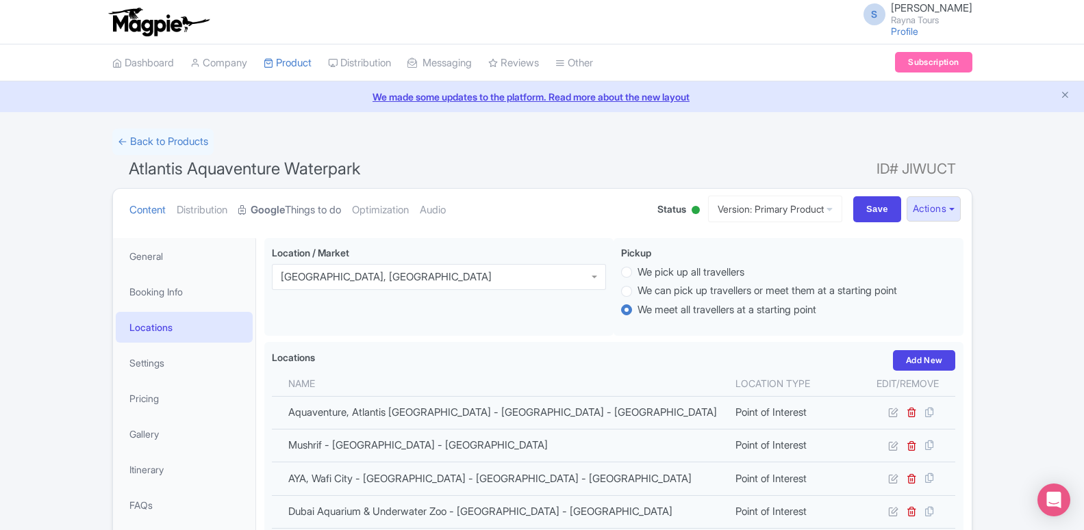
click at [310, 209] on link "Google Things to do" at bounding box center [289, 210] width 103 height 43
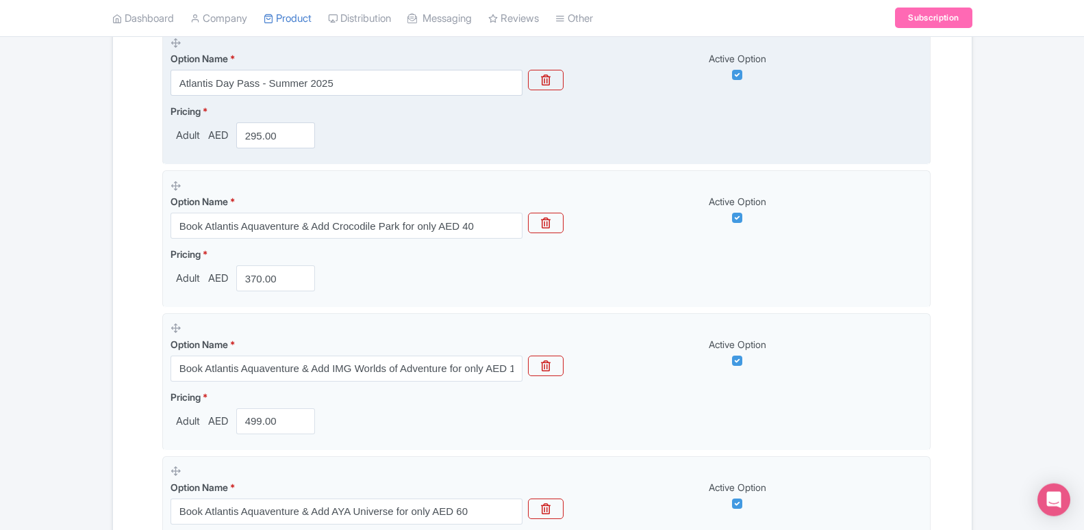
scroll to position [349, 0]
